Goal: Task Accomplishment & Management: Complete application form

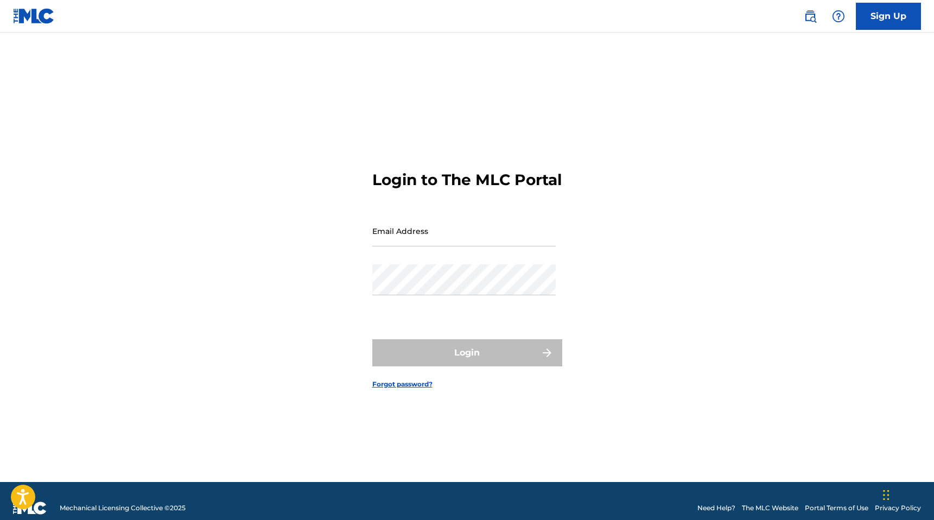
click at [469, 246] on input "Email Address" at bounding box center [463, 230] width 183 height 31
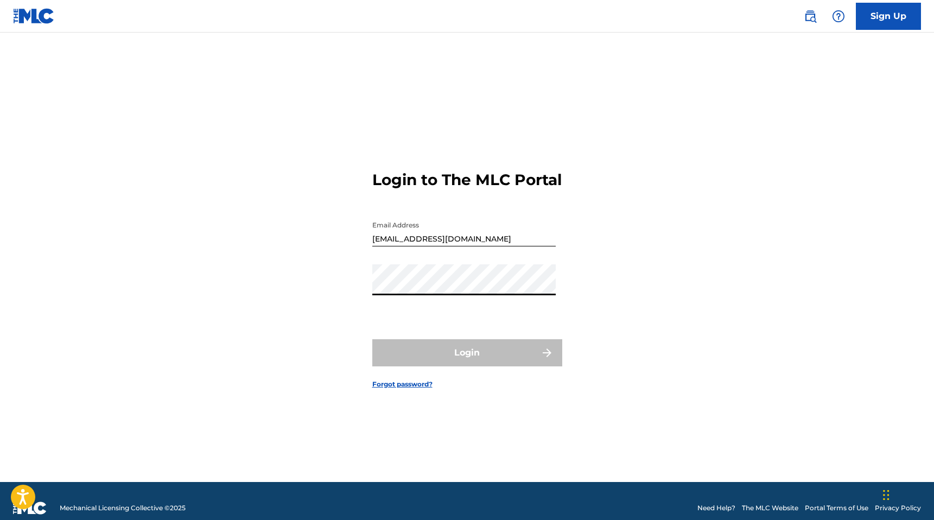
type input "[EMAIL_ADDRESS][DOMAIN_NAME]"
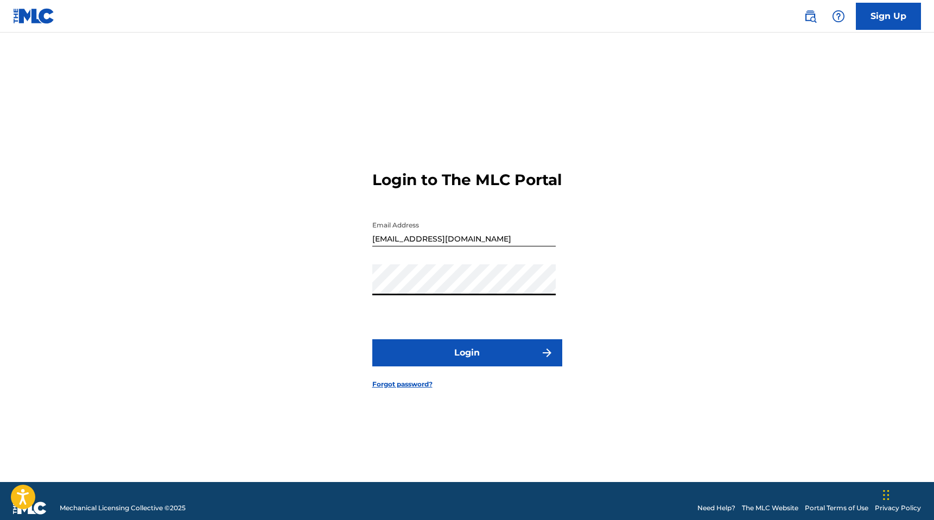
click at [449, 359] on button "Login" at bounding box center [467, 352] width 190 height 27
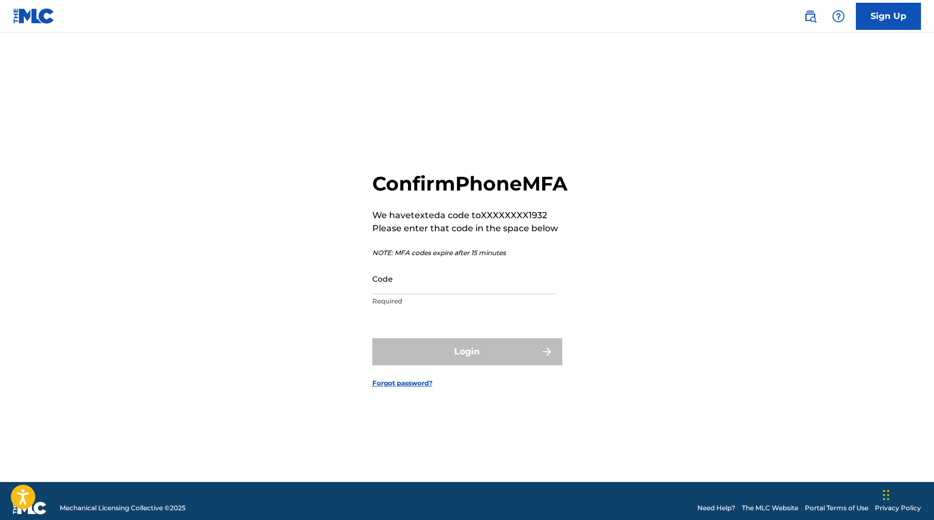
click at [391, 294] on input "Code" at bounding box center [463, 278] width 183 height 31
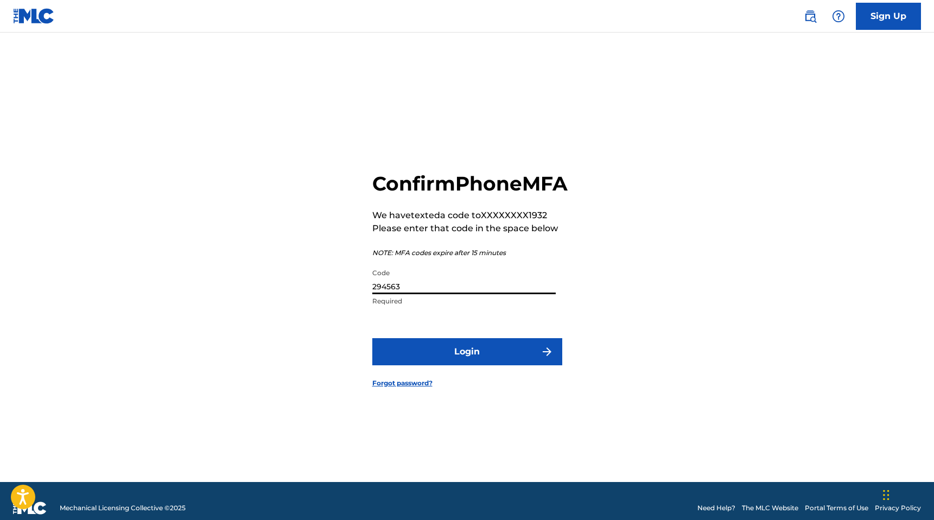
type input "294563"
click at [430, 365] on button "Login" at bounding box center [467, 351] width 190 height 27
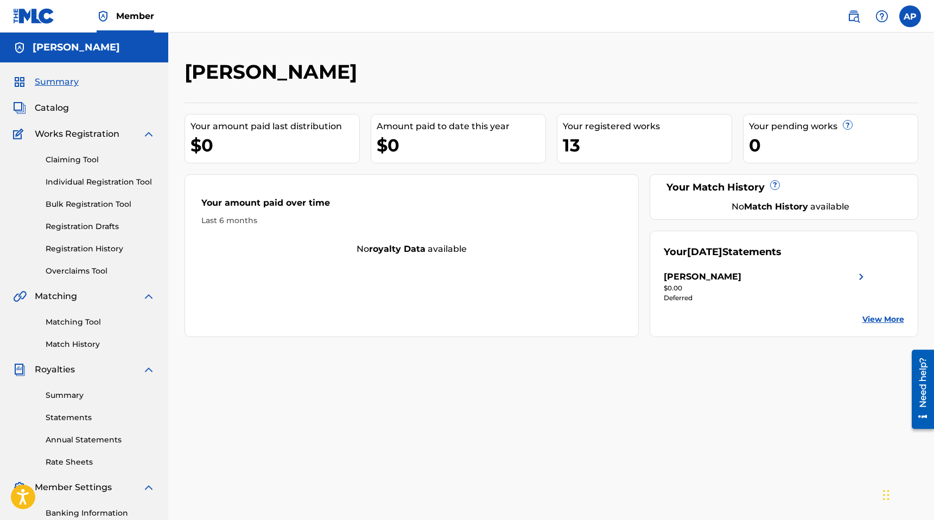
click at [56, 104] on span "Catalog" at bounding box center [52, 107] width 34 height 13
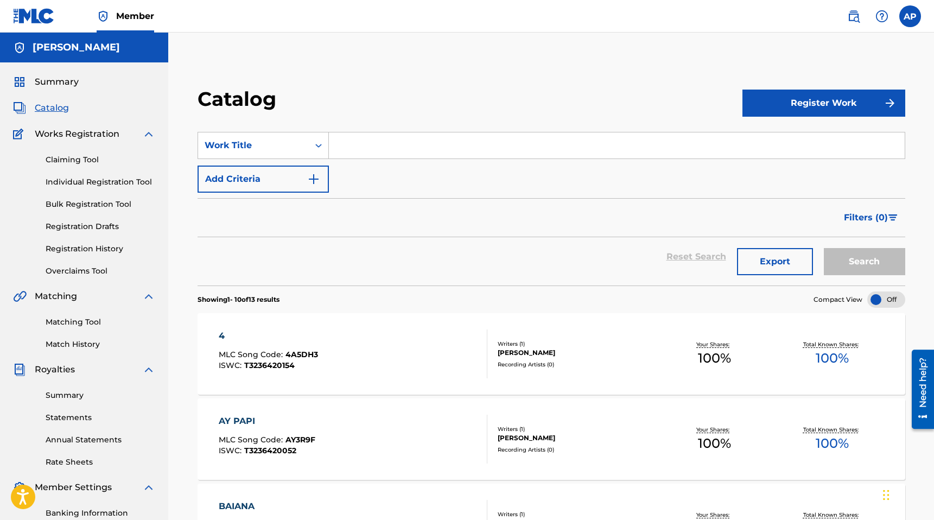
click at [57, 86] on span "Summary" at bounding box center [57, 81] width 44 height 13
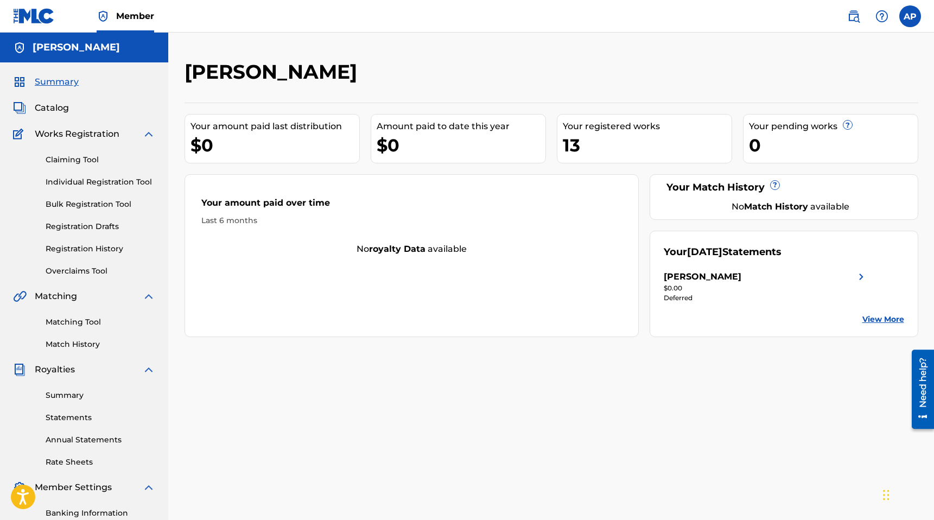
click at [61, 393] on link "Summary" at bounding box center [101, 394] width 110 height 11
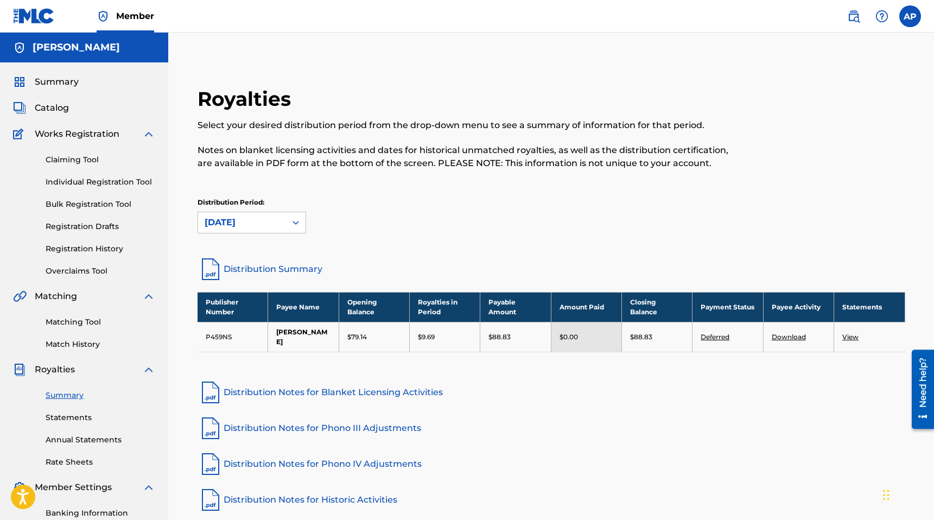
click at [78, 157] on link "Claiming Tool" at bounding box center [101, 159] width 110 height 11
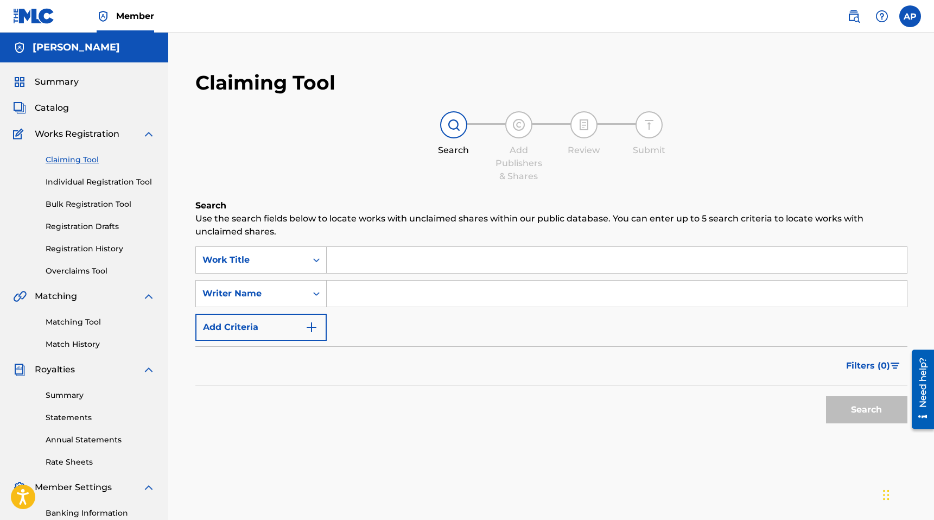
click at [362, 257] on input "Search Form" at bounding box center [617, 260] width 580 height 26
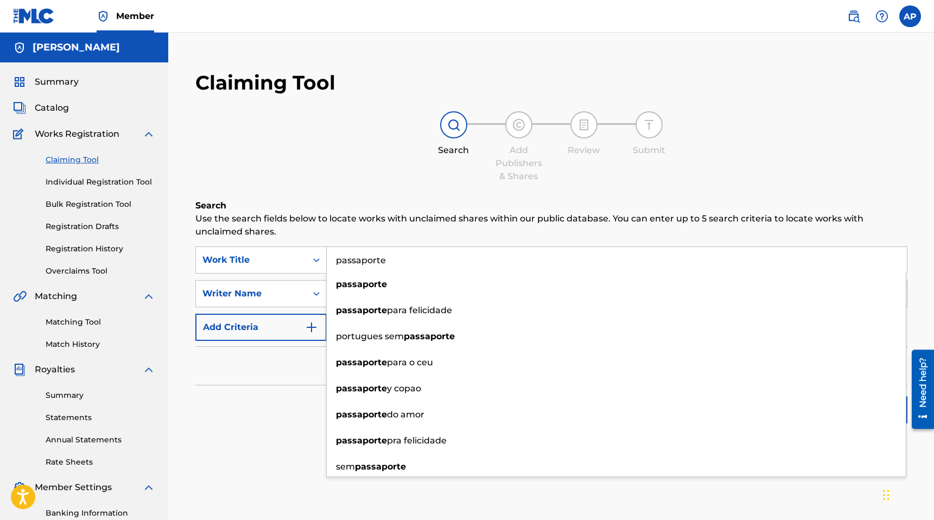
type input "passaporte"
click at [826, 396] on button "Search" at bounding box center [866, 409] width 81 height 27
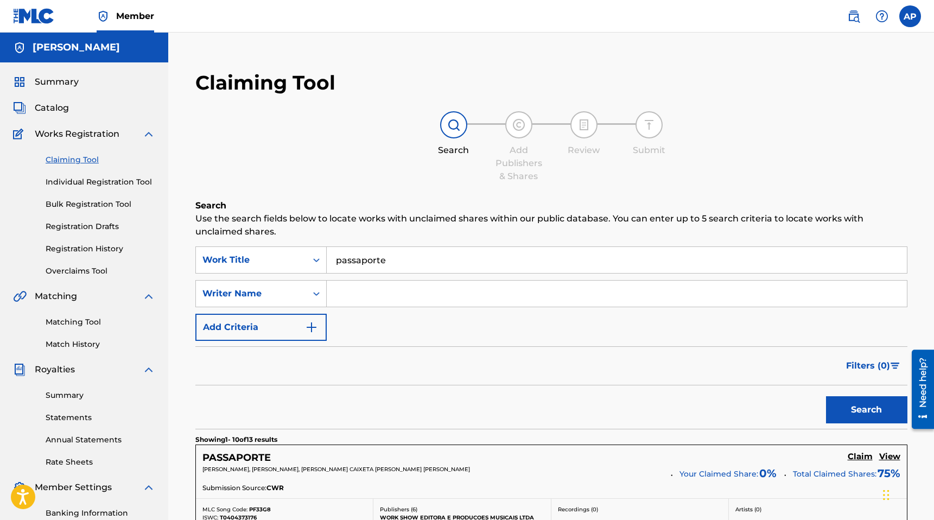
click at [374, 291] on input "Search Form" at bounding box center [617, 293] width 580 height 26
type input "[PERSON_NAME]"
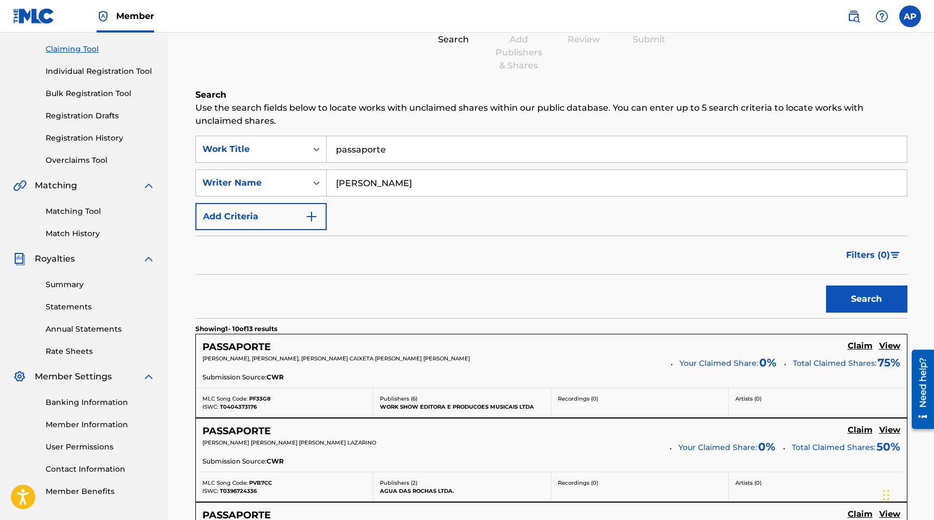
scroll to position [136, 0]
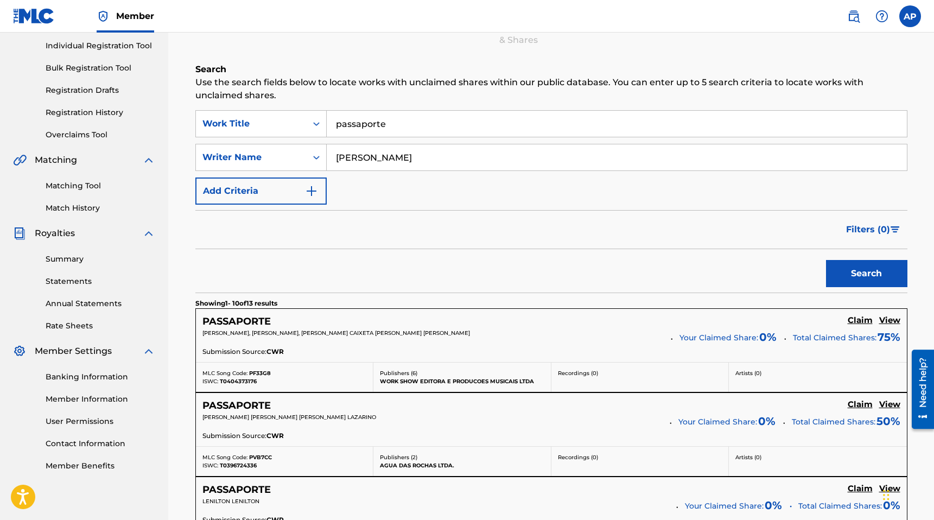
click at [866, 276] on button "Search" at bounding box center [866, 273] width 81 height 27
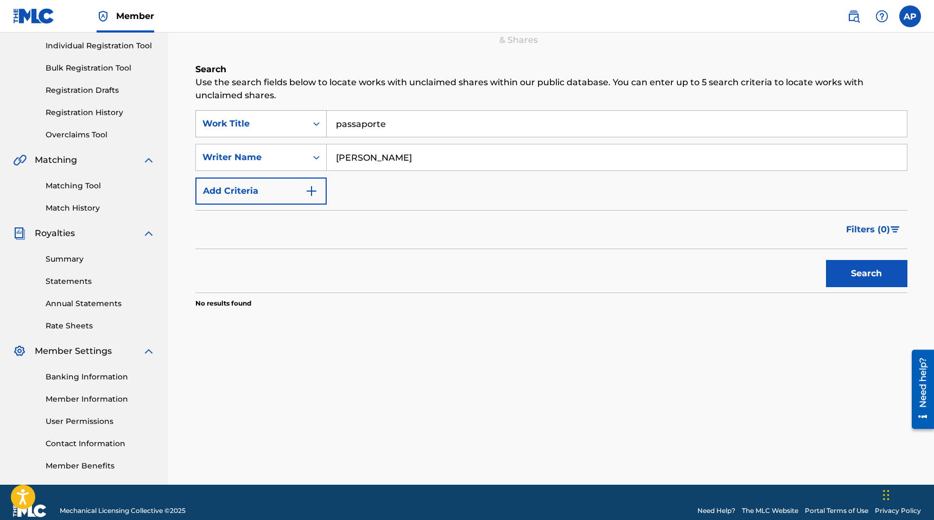
drag, startPoint x: 417, startPoint y: 128, endPoint x: 265, endPoint y: 128, distance: 151.3
click at [265, 128] on div "SearchWithCriteriad96fb785-c54e-4a44-81ab-8158ba069e5e Work Title passaporte" at bounding box center [551, 123] width 712 height 27
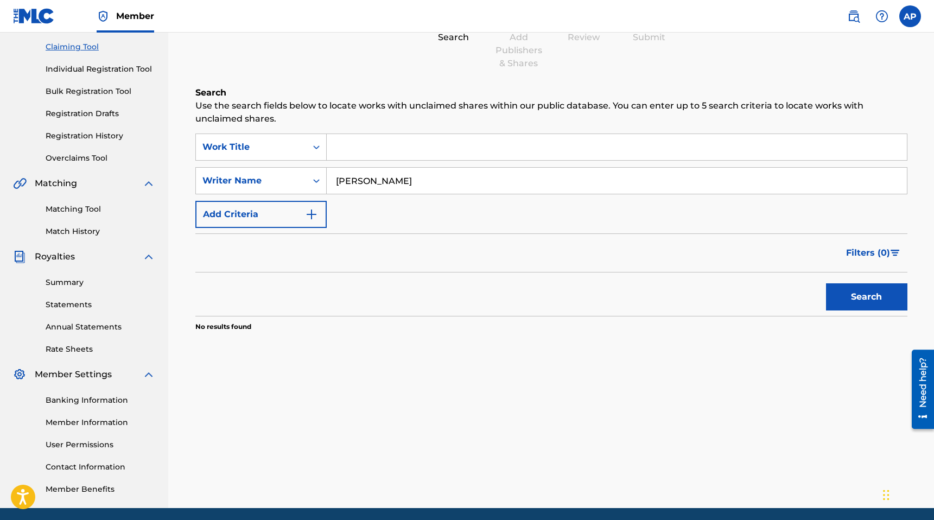
scroll to position [110, 0]
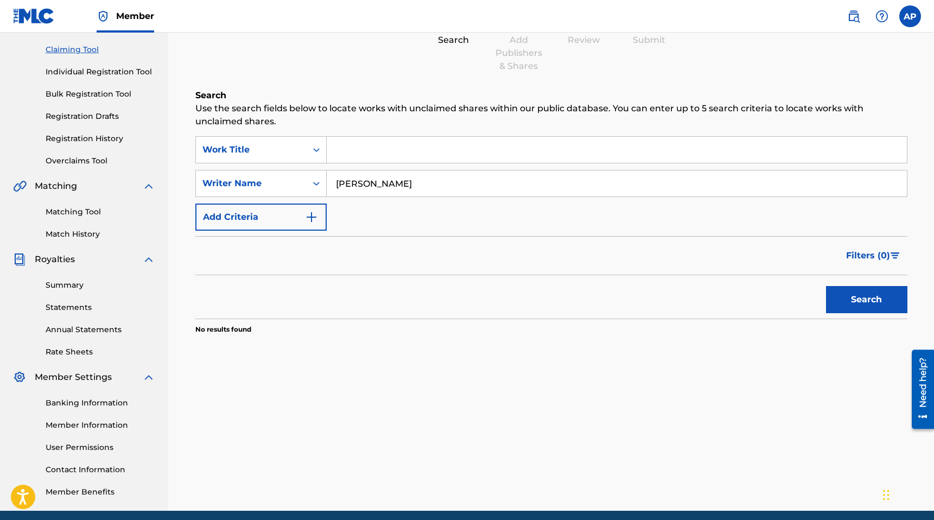
click at [357, 150] on input "Search Form" at bounding box center [617, 150] width 580 height 26
type input "t"
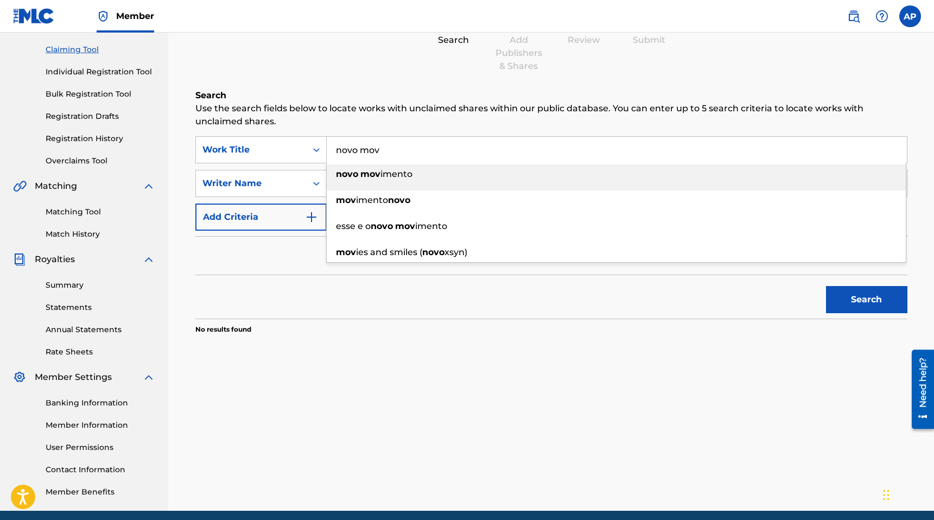
click at [370, 177] on strong "mov" at bounding box center [370, 174] width 20 height 10
type input "novo movimento"
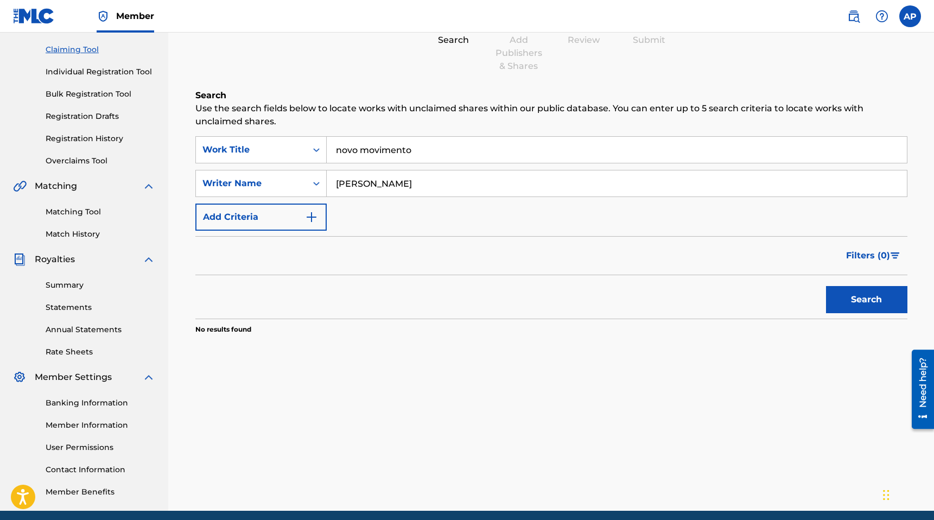
click at [855, 303] on button "Search" at bounding box center [866, 299] width 81 height 27
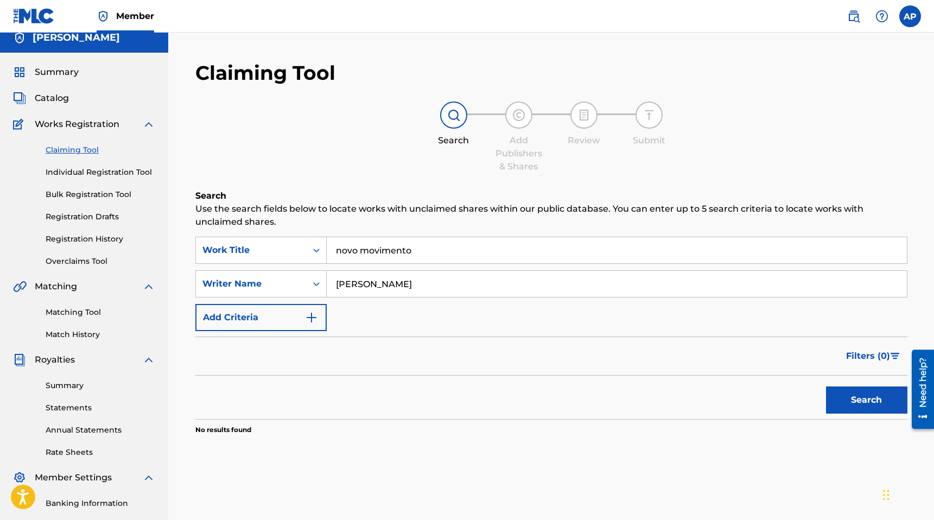
scroll to position [0, 0]
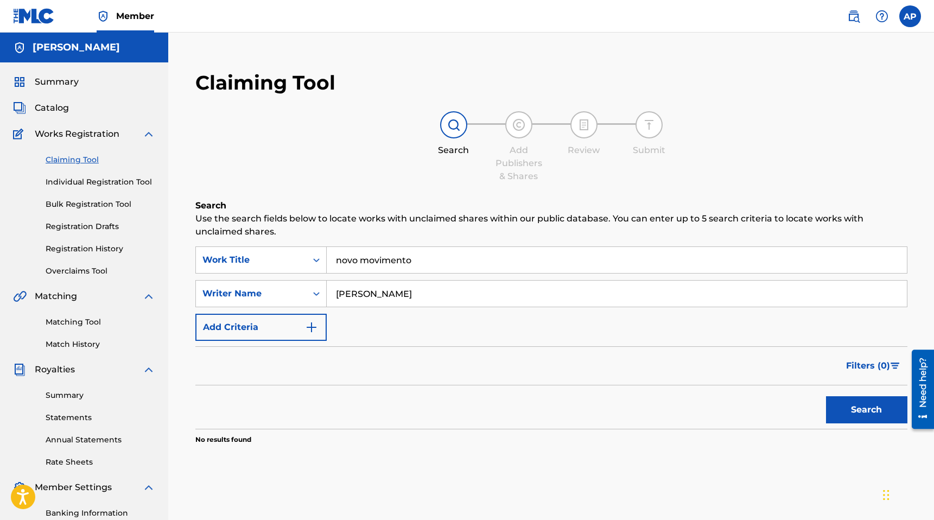
click at [126, 180] on link "Individual Registration Tool" at bounding box center [101, 181] width 110 height 11
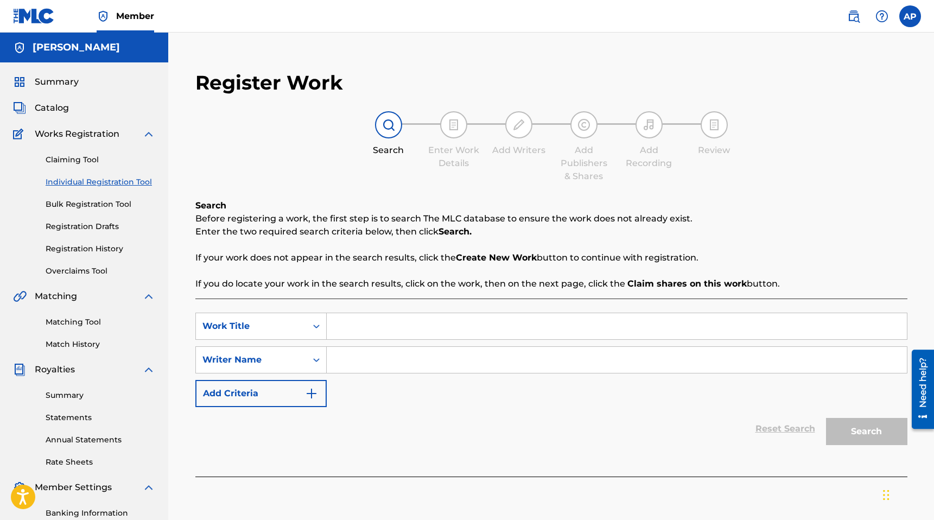
click at [114, 203] on link "Bulk Registration Tool" at bounding box center [101, 204] width 110 height 11
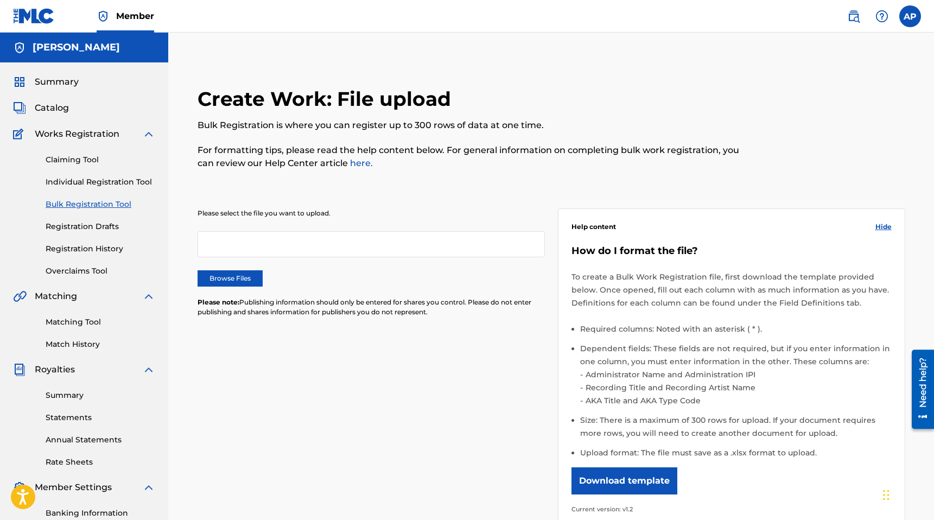
click at [276, 247] on div at bounding box center [370, 244] width 347 height 26
click at [107, 184] on link "Individual Registration Tool" at bounding box center [101, 181] width 110 height 11
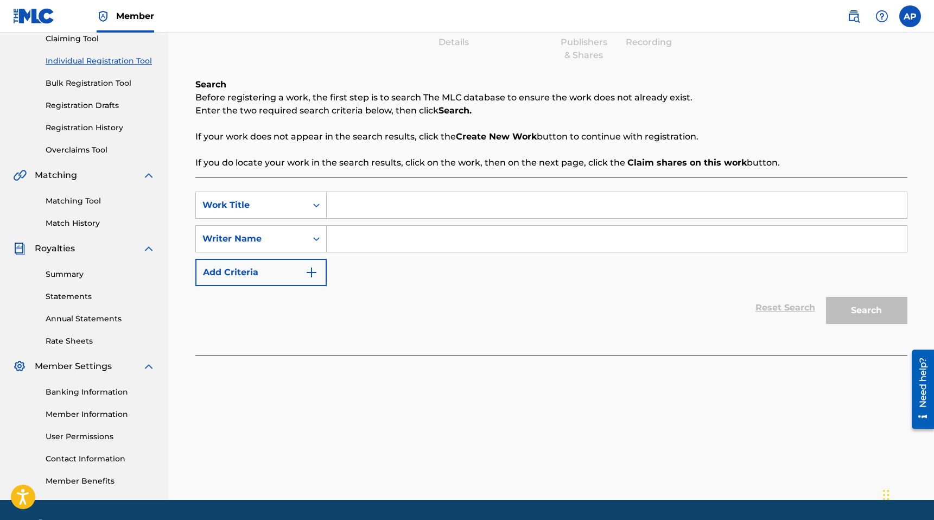
scroll to position [130, 0]
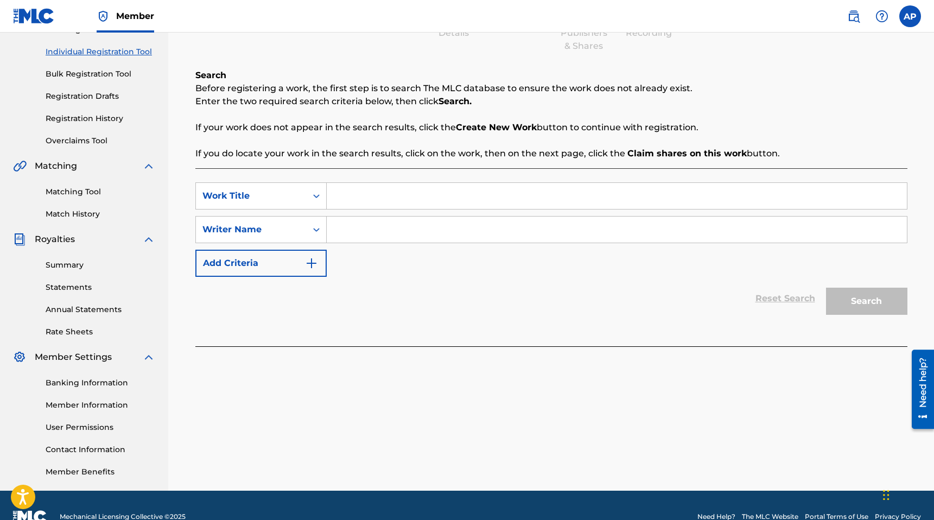
click at [369, 193] on input "Search Form" at bounding box center [617, 196] width 580 height 26
type input "Ta Soltinha"
click at [378, 227] on input "Search Form" at bounding box center [617, 229] width 580 height 26
type input "[PERSON_NAME]"
click at [868, 308] on button "Search" at bounding box center [866, 301] width 81 height 27
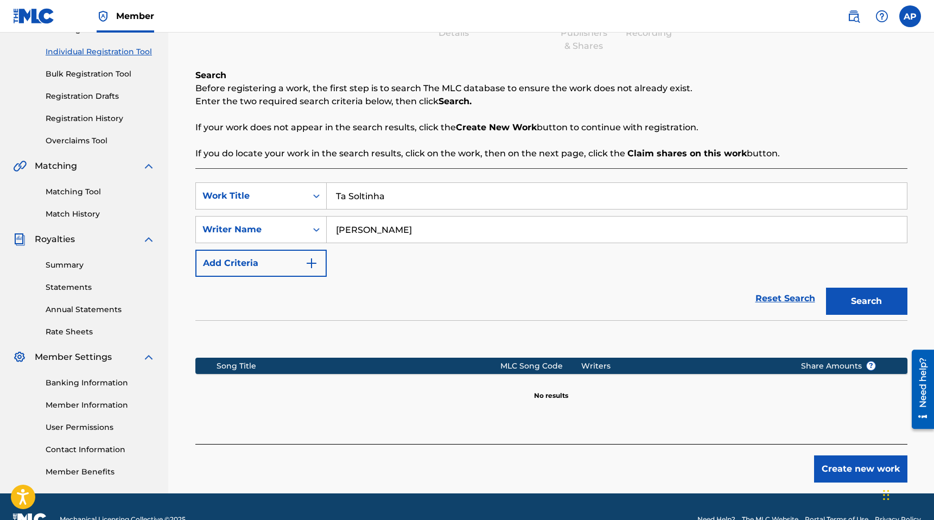
scroll to position [156, 0]
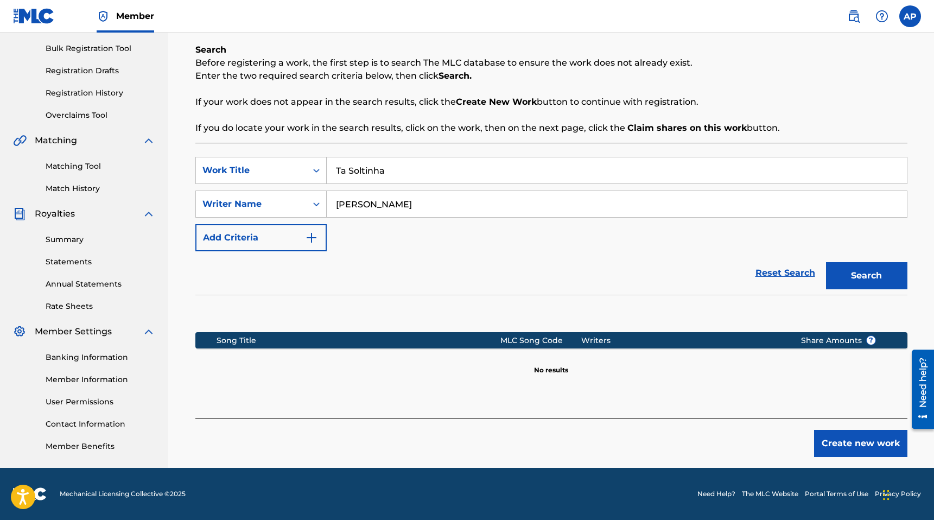
click at [837, 438] on button "Create new work" at bounding box center [860, 443] width 93 height 27
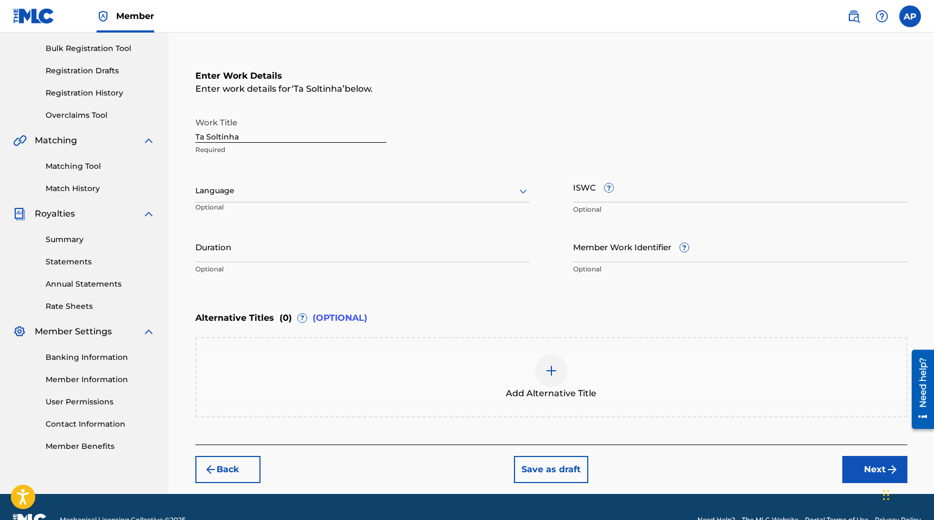
click at [340, 189] on div at bounding box center [362, 191] width 334 height 14
type input "port"
click at [306, 208] on div "Portuguese" at bounding box center [362, 214] width 333 height 24
click at [585, 191] on input "ISWC ?" at bounding box center [740, 186] width 334 height 31
click at [357, 255] on input "Duration" at bounding box center [362, 246] width 334 height 31
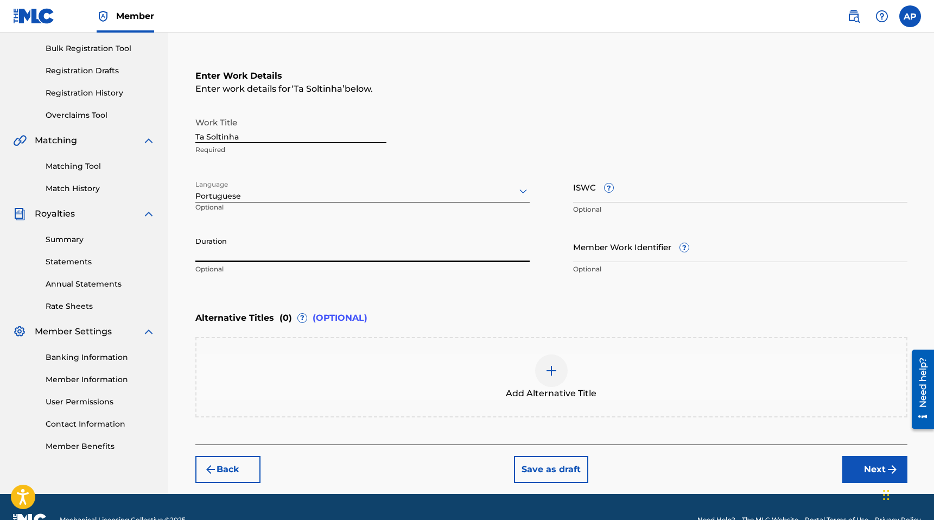
click at [412, 283] on div "Enter Work Details Enter work details for ‘ Ta Soltinha ’ below. Work Title Ta …" at bounding box center [551, 174] width 712 height 263
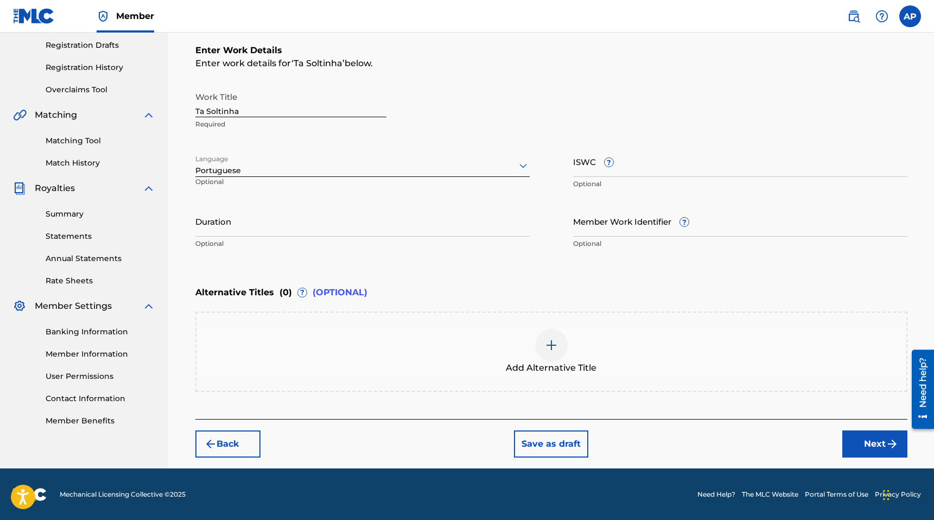
click at [860, 444] on button "Next" at bounding box center [874, 443] width 65 height 27
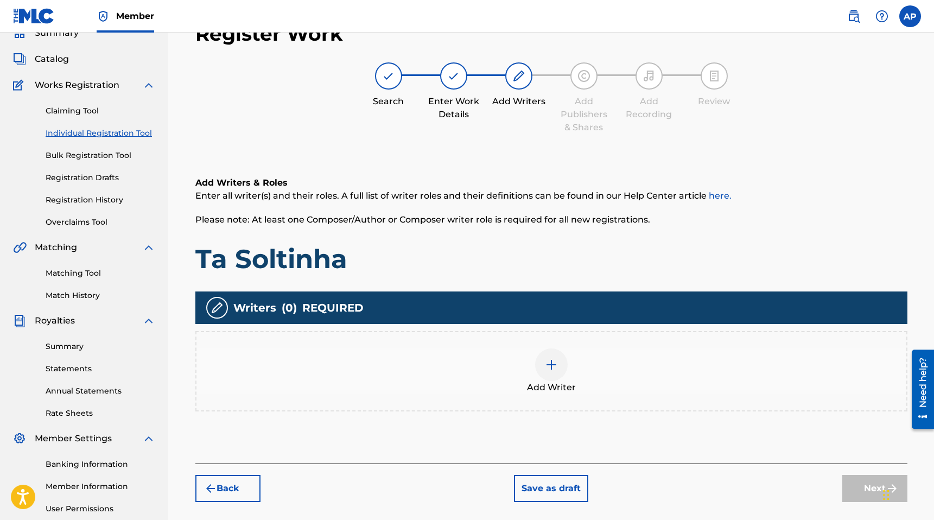
scroll to position [49, 0]
click at [555, 368] on img at bounding box center [551, 364] width 13 height 13
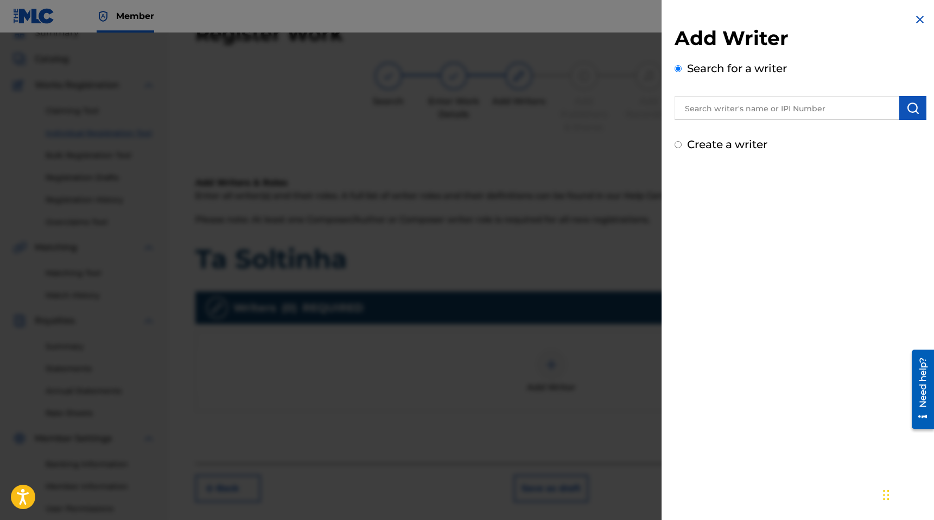
click at [746, 111] on input "text" at bounding box center [786, 108] width 225 height 24
type input "[PERSON_NAME]"
click at [906, 112] on img "submit" at bounding box center [912, 107] width 13 height 13
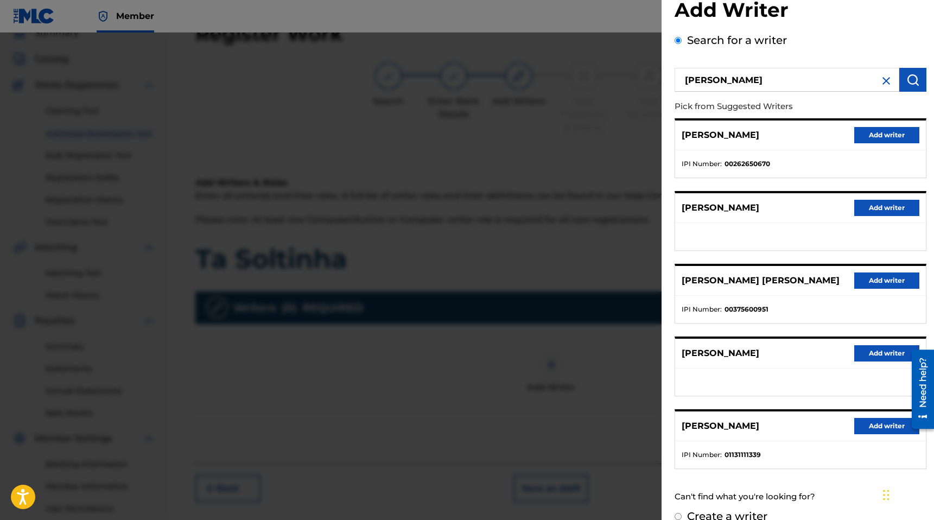
scroll to position [33, 0]
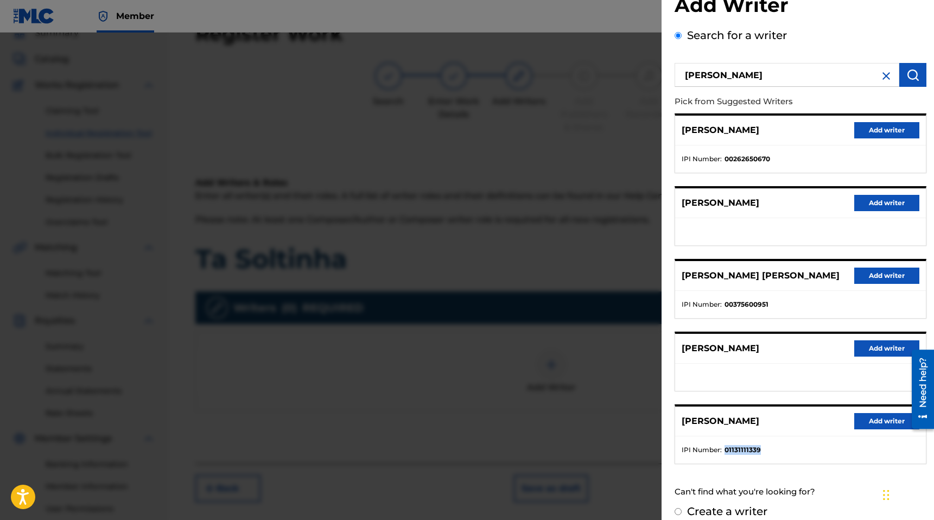
drag, startPoint x: 763, startPoint y: 449, endPoint x: 723, endPoint y: 447, distance: 40.2
click at [723, 447] on li "IPI Number : 01131111339" at bounding box center [800, 450] width 238 height 10
click at [807, 411] on div "[PERSON_NAME] Add writer" at bounding box center [800, 421] width 251 height 30
click at [865, 422] on button "Add writer" at bounding box center [886, 421] width 65 height 16
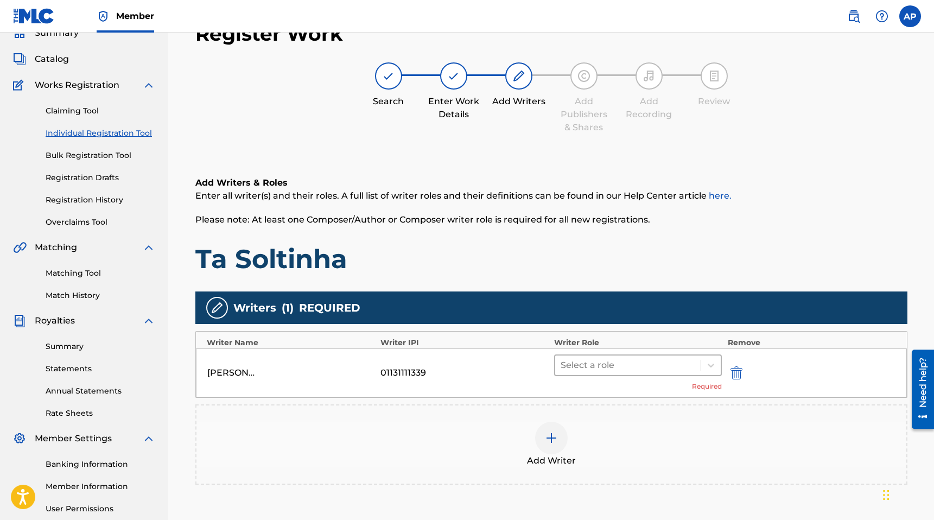
click at [599, 360] on div at bounding box center [627, 364] width 135 height 15
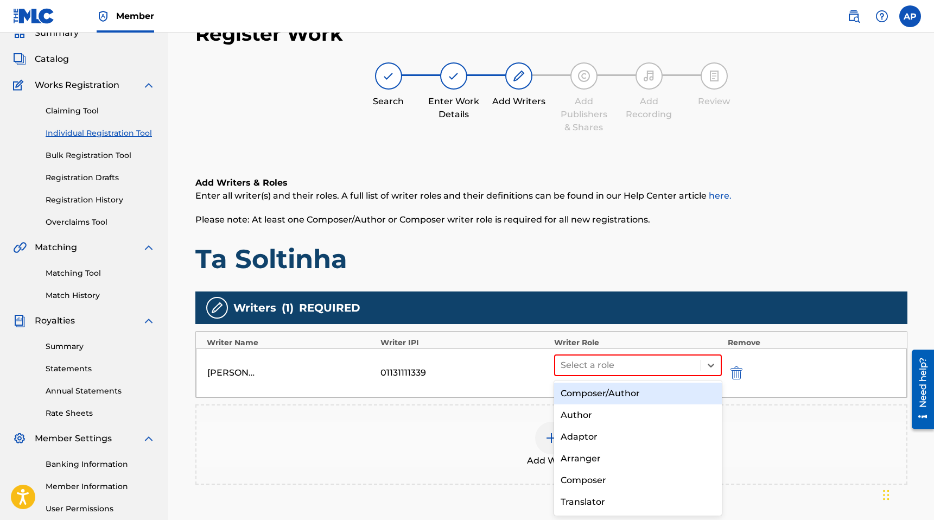
click at [599, 392] on div "Composer/Author" at bounding box center [638, 393] width 168 height 22
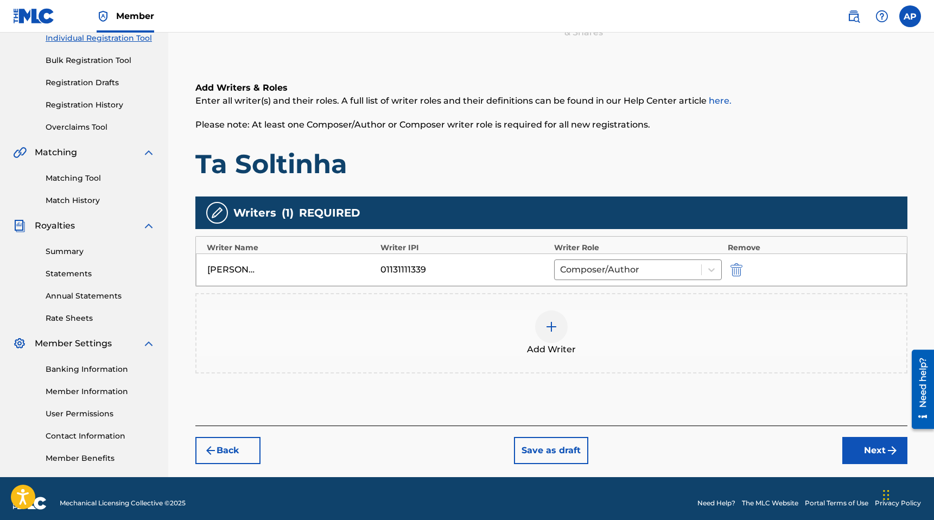
scroll to position [153, 0]
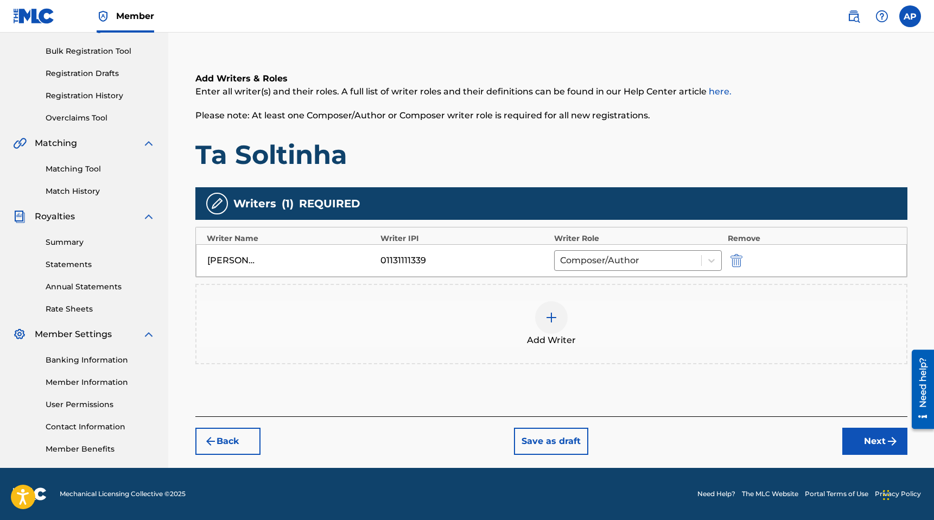
click at [859, 437] on button "Next" at bounding box center [874, 440] width 65 height 27
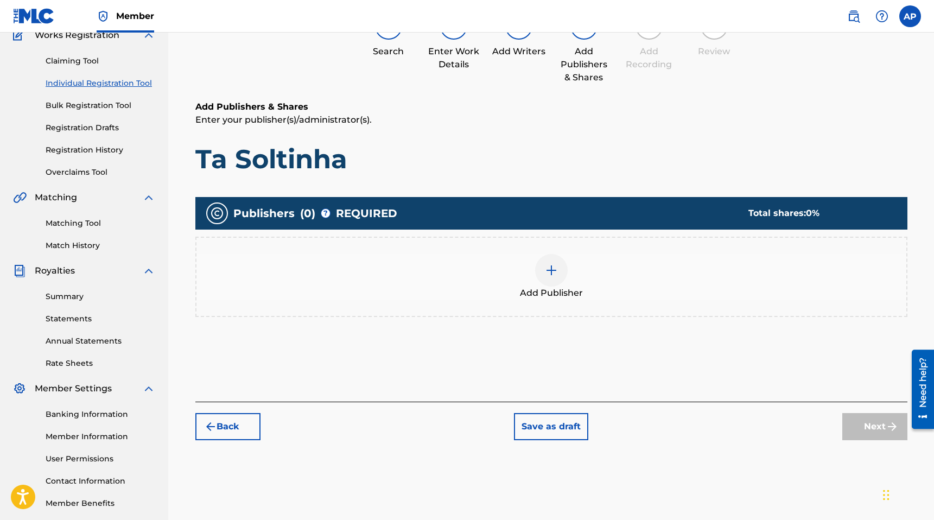
scroll to position [49, 0]
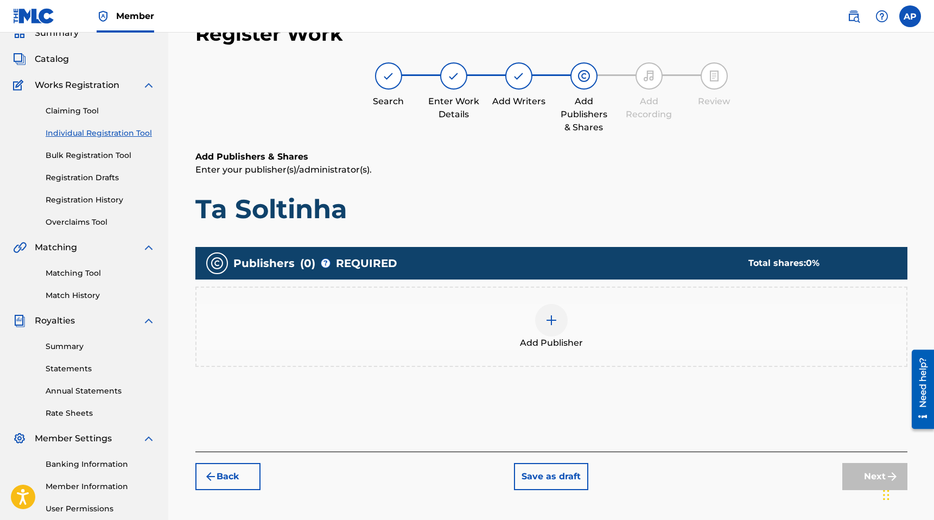
click at [547, 321] on img at bounding box center [551, 320] width 13 height 13
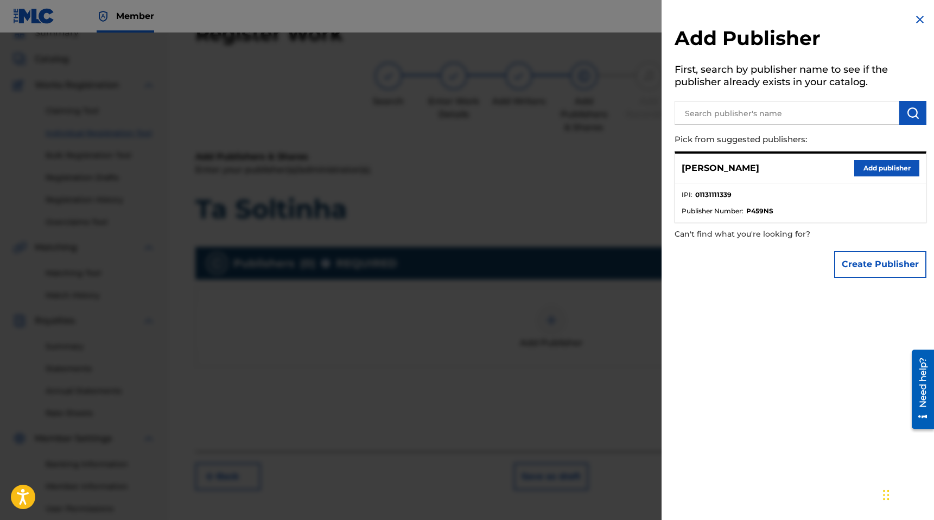
click at [879, 167] on button "Add publisher" at bounding box center [886, 168] width 65 height 16
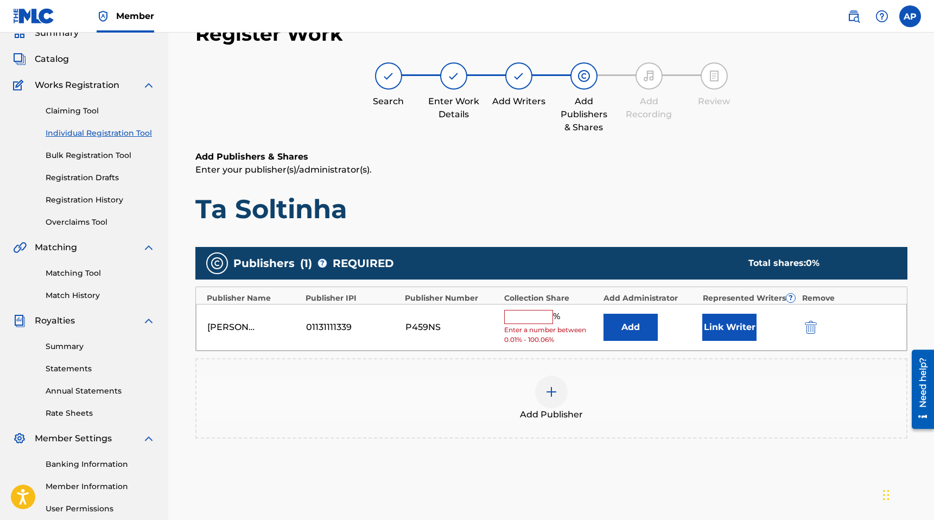
click at [527, 317] on input "text" at bounding box center [528, 317] width 49 height 14
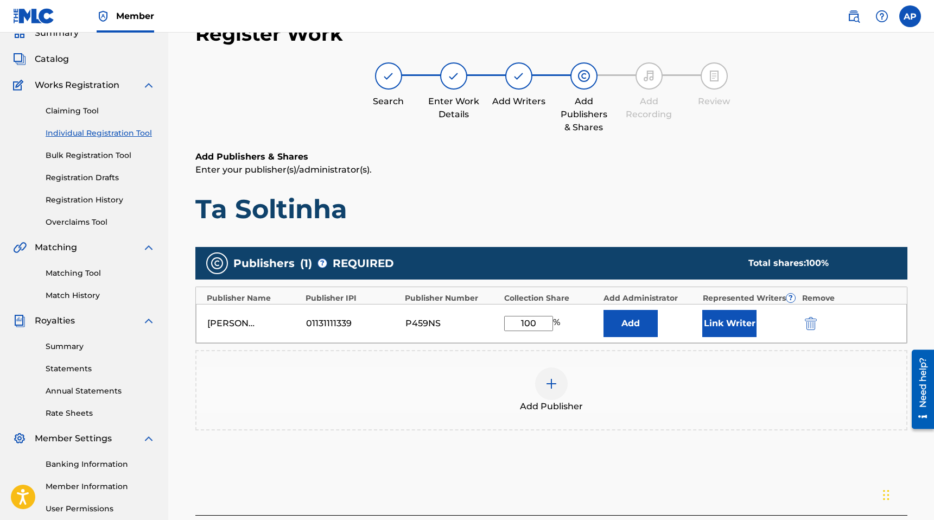
type input "100"
click at [740, 325] on button "Link Writer" at bounding box center [729, 323] width 54 height 27
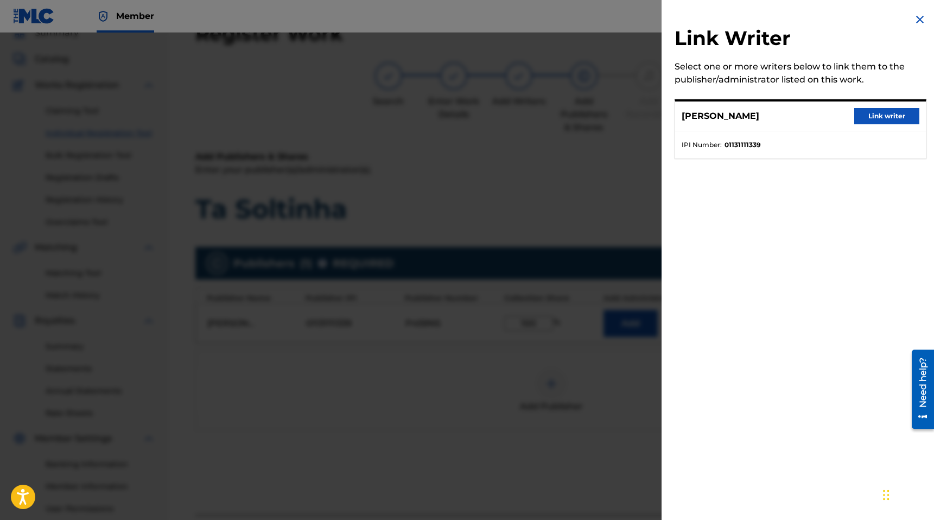
click at [886, 119] on button "Link writer" at bounding box center [886, 116] width 65 height 16
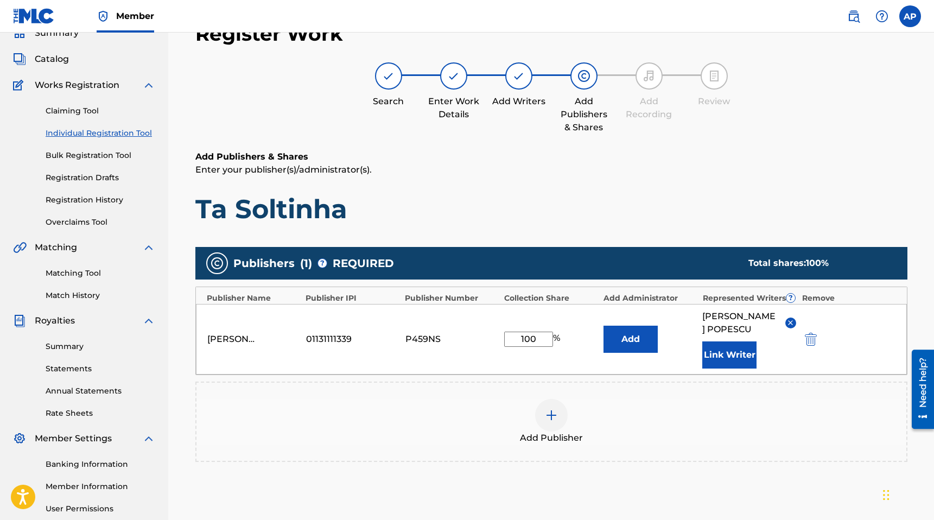
click at [630, 331] on button "Add" at bounding box center [630, 338] width 54 height 27
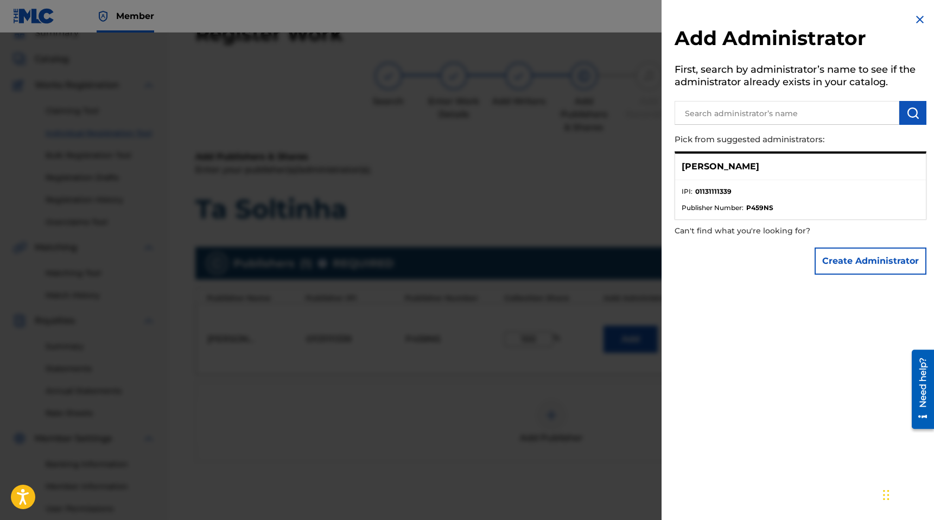
click at [726, 200] on li "IPI : 01131111339" at bounding box center [800, 195] width 238 height 16
click at [697, 167] on p "[PERSON_NAME]" at bounding box center [720, 166] width 78 height 13
click at [919, 20] on img at bounding box center [919, 19] width 13 height 13
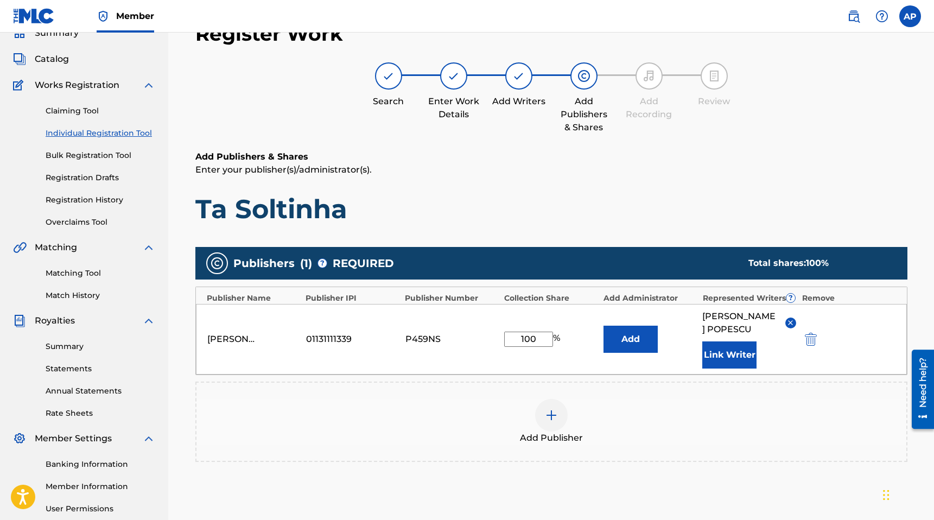
click at [644, 180] on div "Add Publishers & Shares Enter your publisher(s)/administrator(s). Ta Soltinha" at bounding box center [551, 187] width 712 height 75
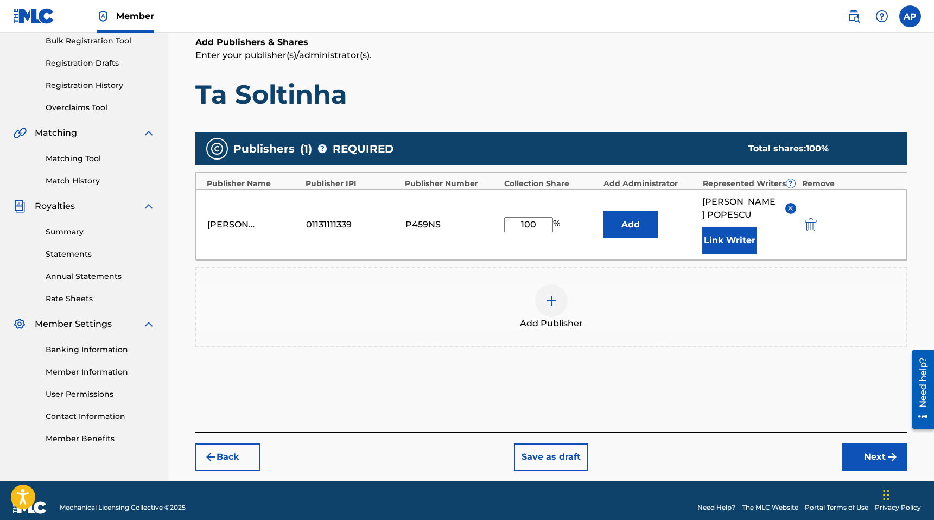
click at [846, 443] on button "Next" at bounding box center [874, 456] width 65 height 27
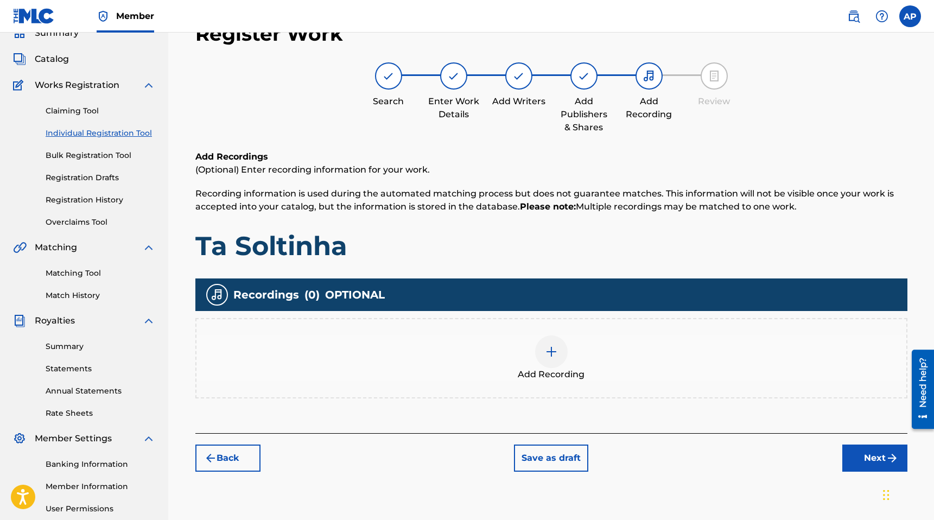
click at [859, 458] on button "Next" at bounding box center [874, 457] width 65 height 27
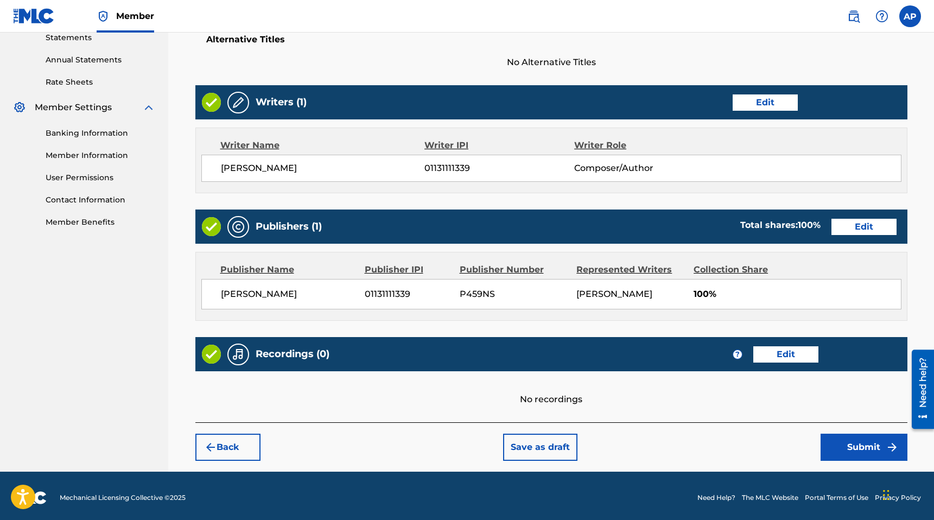
scroll to position [383, 0]
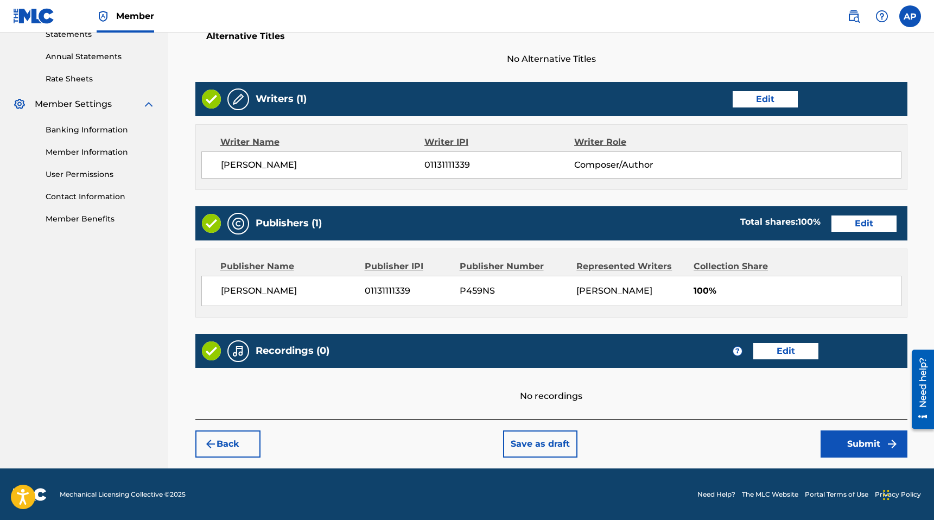
click at [847, 441] on button "Submit" at bounding box center [863, 443] width 87 height 27
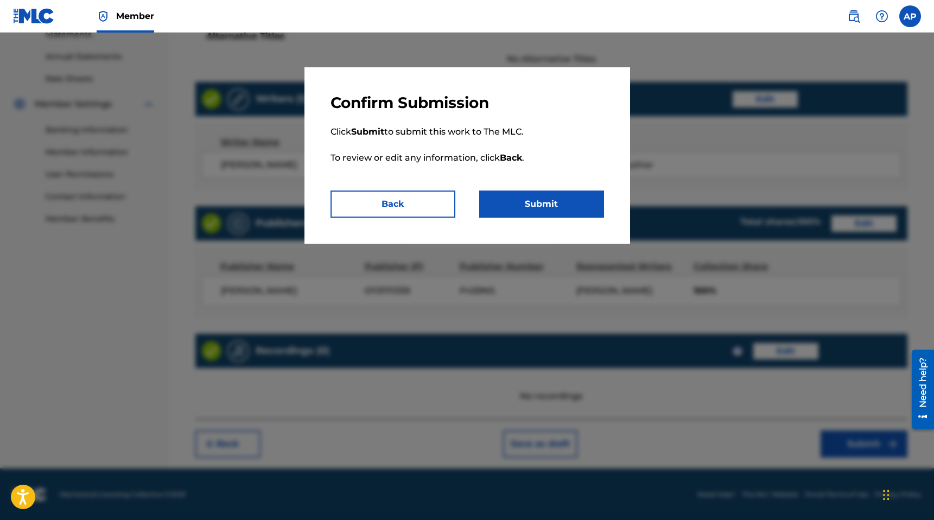
click at [542, 204] on button "Submit" at bounding box center [541, 203] width 125 height 27
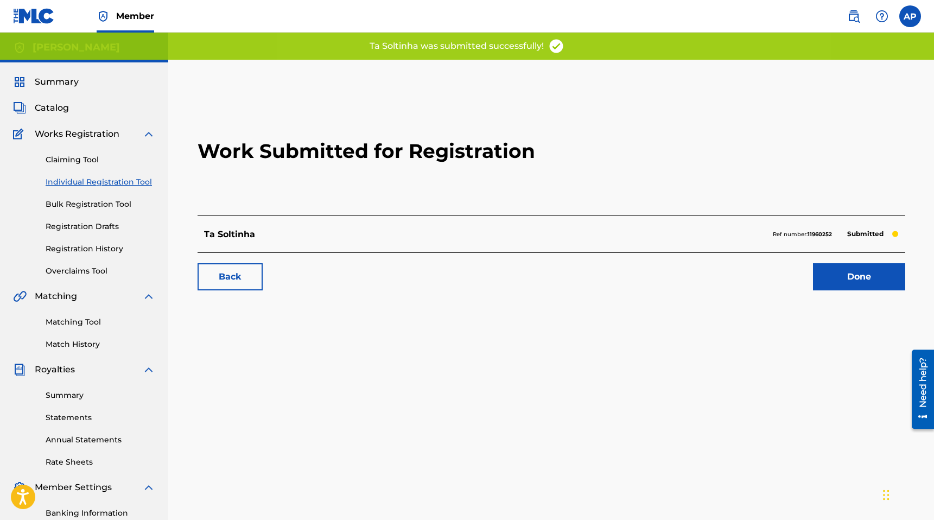
click at [61, 85] on span "Summary" at bounding box center [57, 81] width 44 height 13
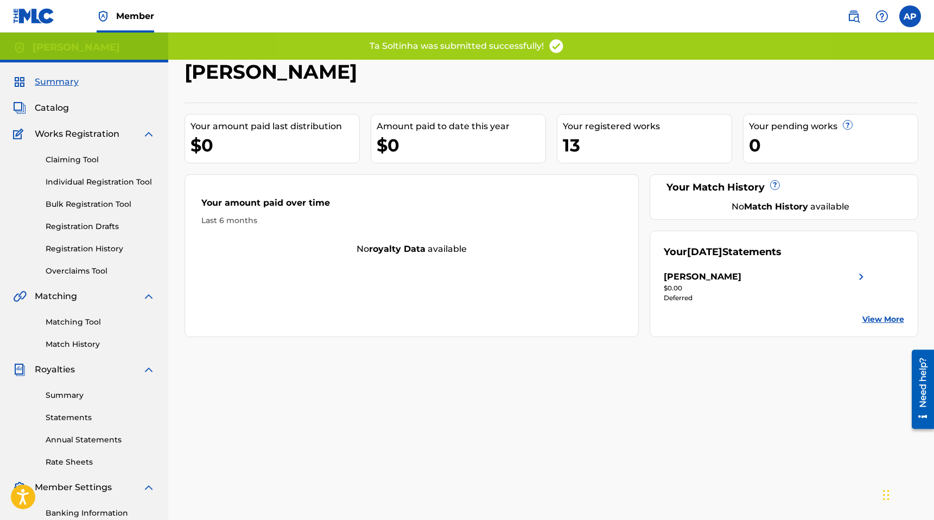
click at [61, 110] on span "Catalog" at bounding box center [52, 107] width 34 height 13
